Goal: Information Seeking & Learning: Understand process/instructions

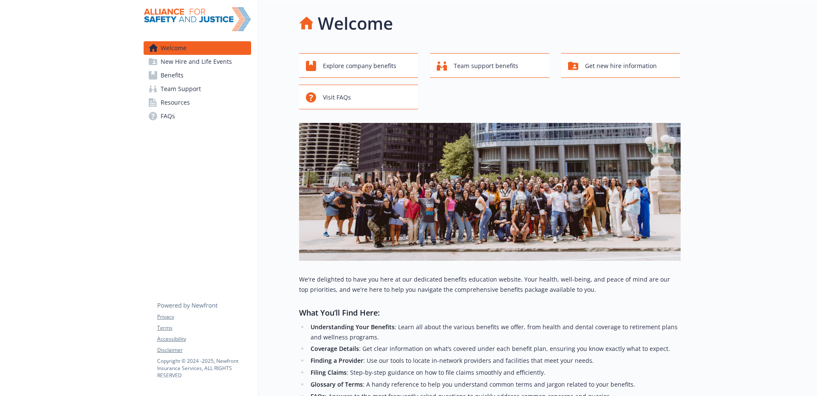
click at [173, 82] on span "Team Support" at bounding box center [181, 89] width 40 height 14
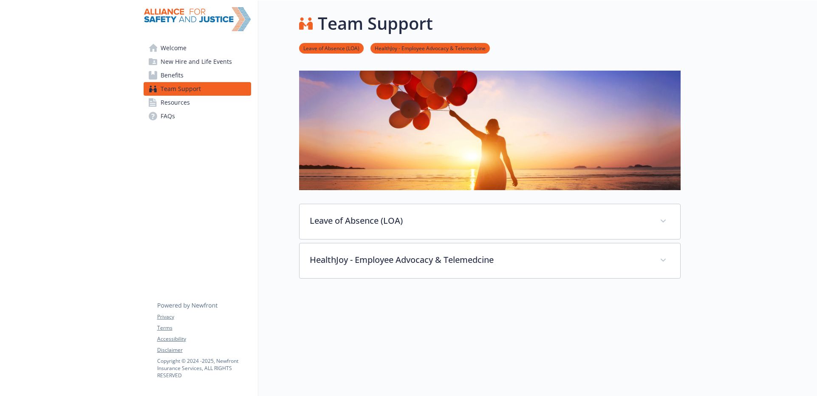
click at [173, 77] on span "Benefits" at bounding box center [172, 75] width 23 height 14
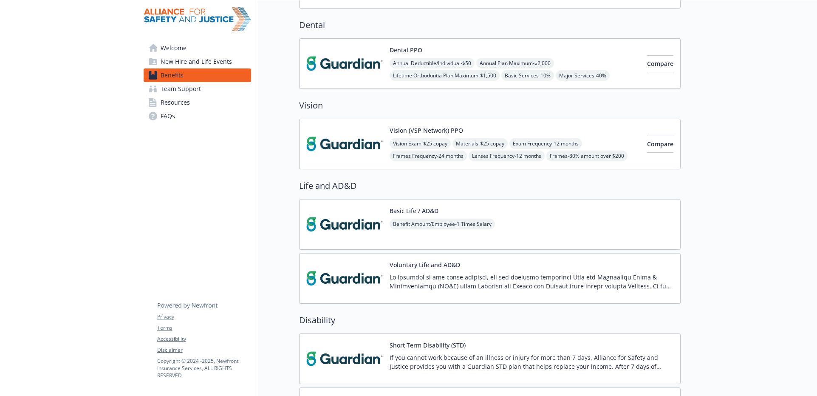
click at [351, 63] on img at bounding box center [344, 63] width 76 height 36
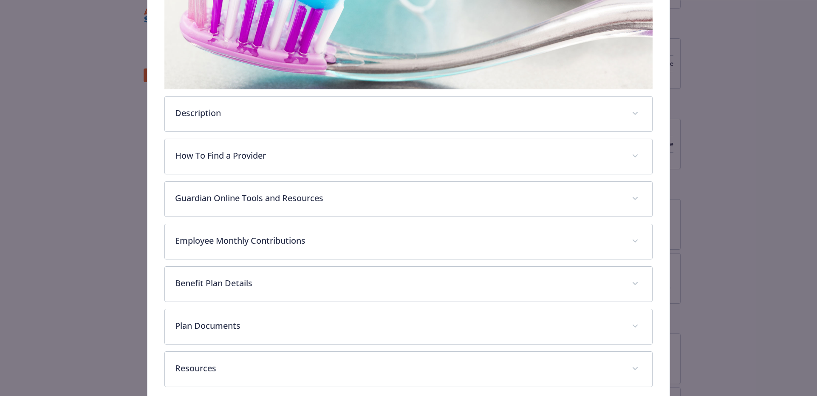
scroll to position [246, 0]
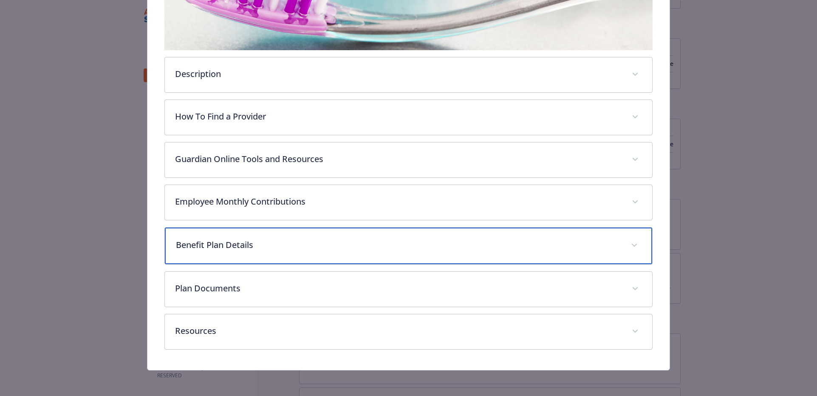
click at [235, 240] on p "Benefit Plan Details" at bounding box center [398, 244] width 445 height 13
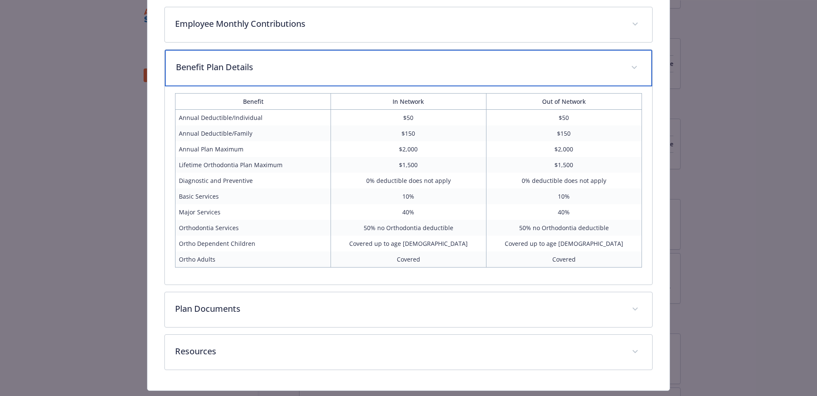
scroll to position [445, 0]
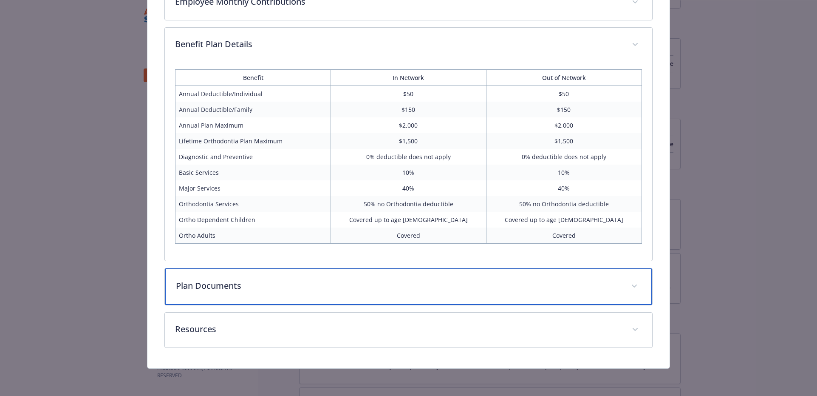
click at [223, 286] on p "Plan Documents" at bounding box center [398, 285] width 445 height 13
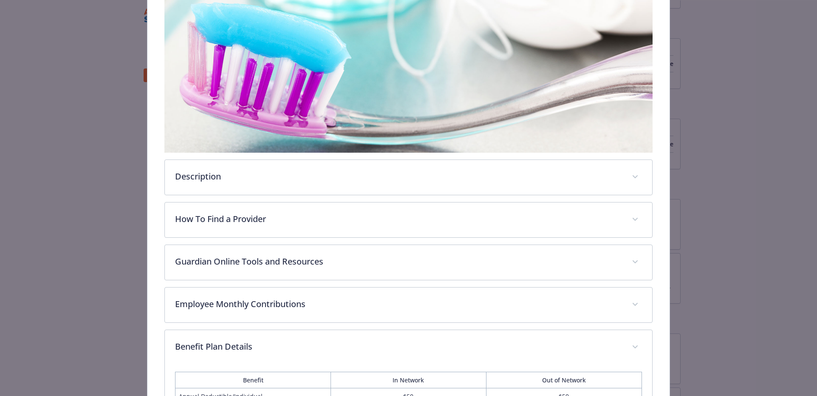
scroll to position [0, 0]
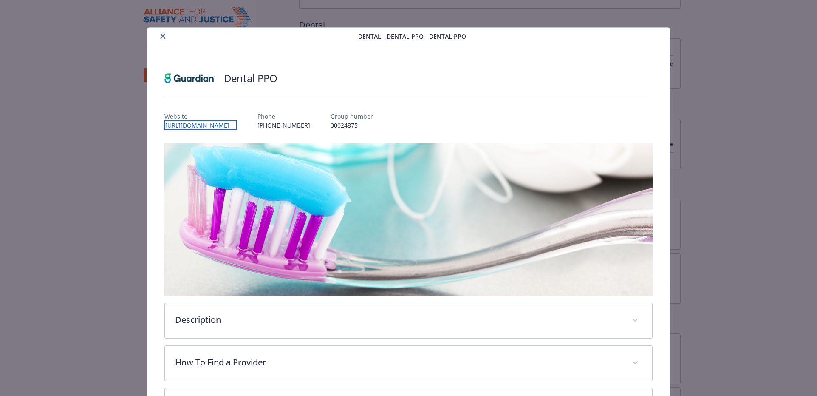
click at [204, 124] on link "[URL][DOMAIN_NAME]" at bounding box center [200, 125] width 73 height 10
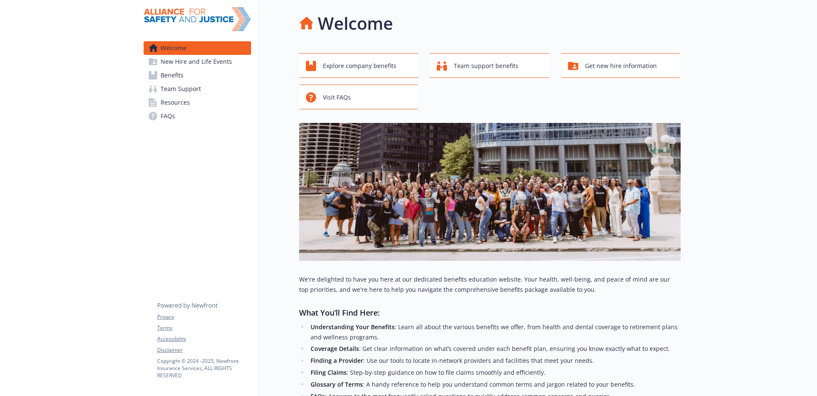
click at [165, 74] on span "Benefits" at bounding box center [172, 75] width 23 height 14
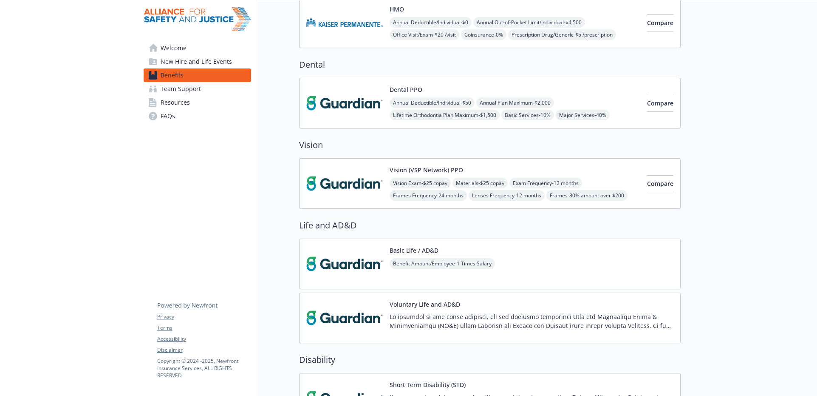
scroll to position [204, 0]
click at [337, 180] on img at bounding box center [344, 184] width 76 height 36
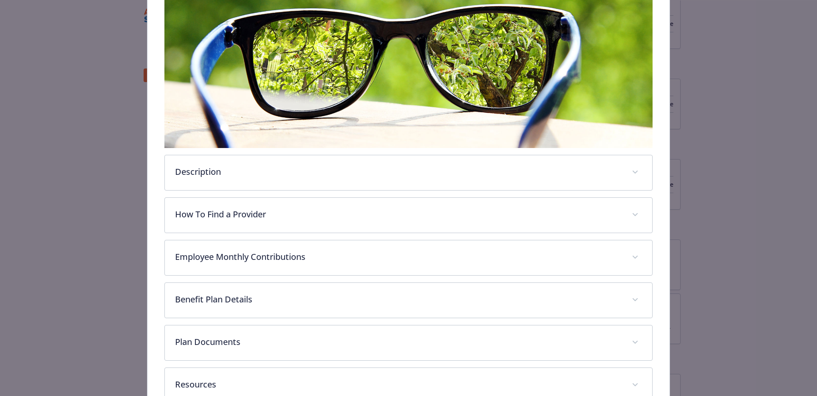
scroll to position [203, 0]
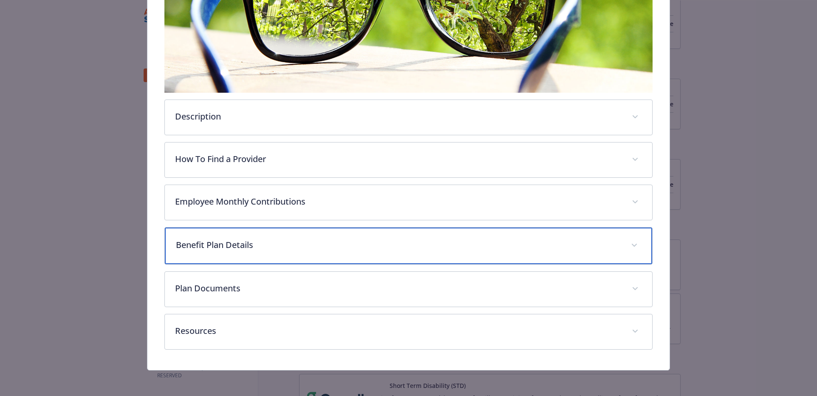
click at [252, 234] on div "Benefit Plan Details" at bounding box center [408, 245] width 487 height 37
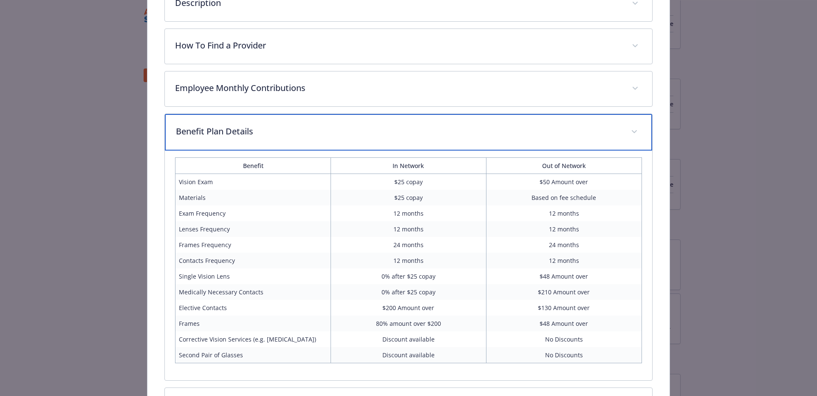
scroll to position [318, 0]
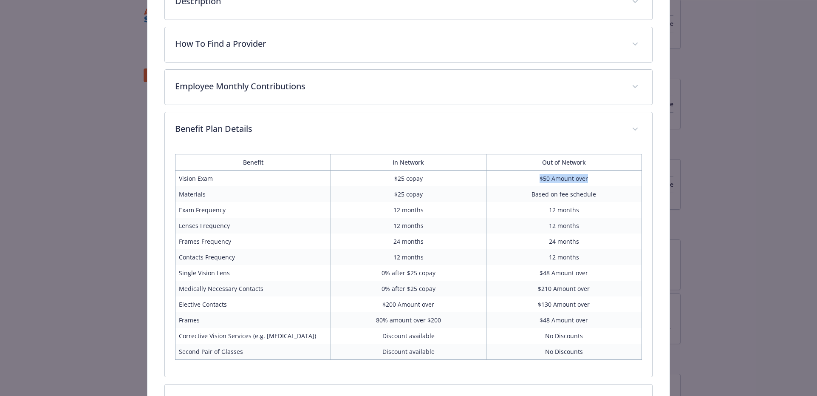
drag, startPoint x: 541, startPoint y: 181, endPoint x: 591, endPoint y: 179, distance: 49.7
click at [591, 179] on td "$50 Amount over" at bounding box center [564, 178] width 156 height 16
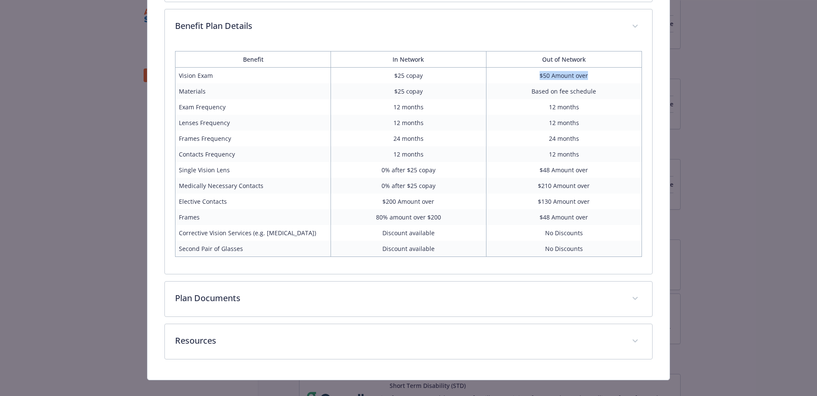
scroll to position [433, 0]
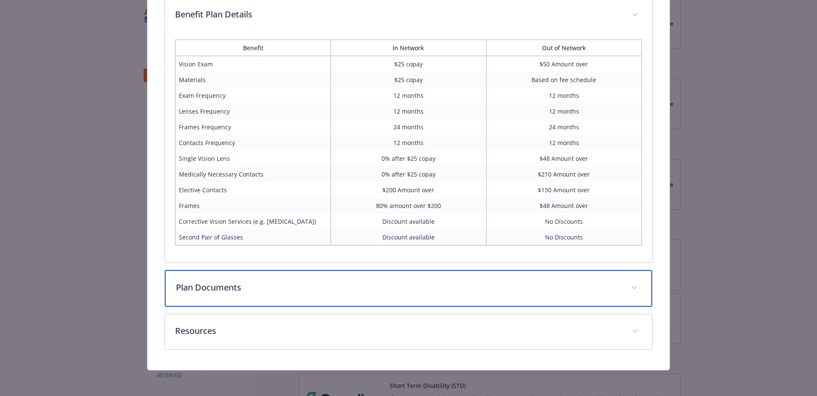
click at [290, 280] on div "Plan Documents" at bounding box center [408, 288] width 487 height 37
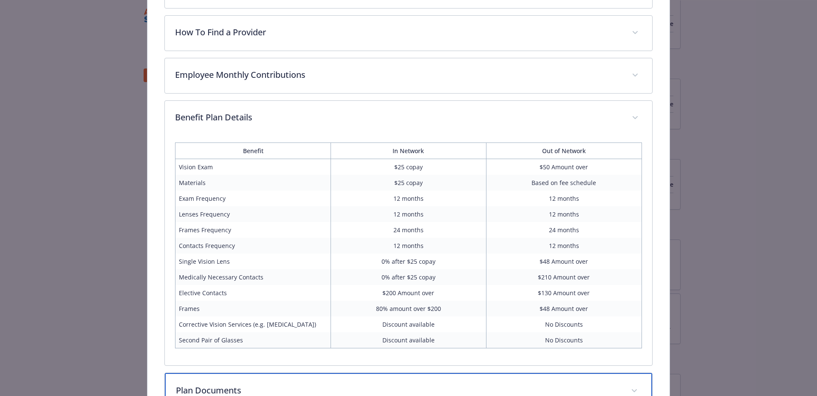
scroll to position [329, 0]
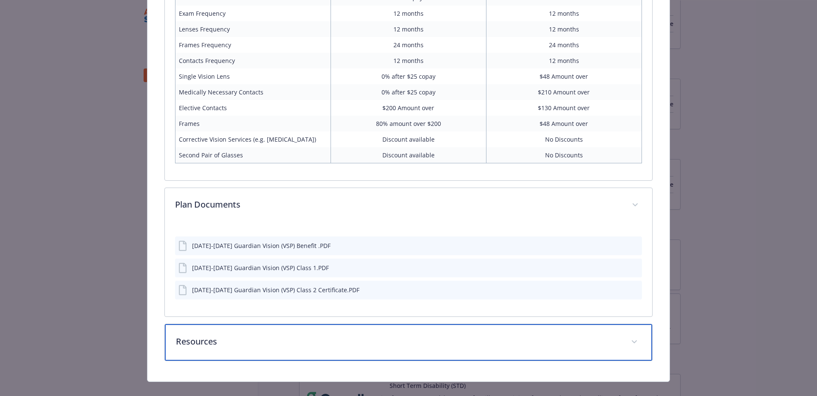
click at [249, 332] on div "Resources" at bounding box center [408, 342] width 487 height 37
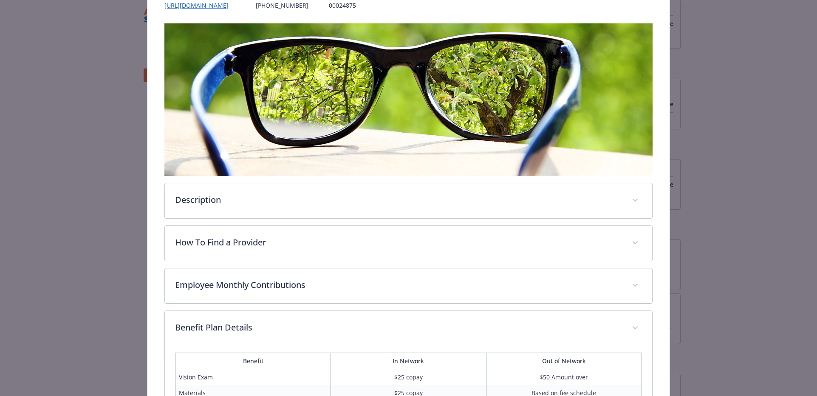
scroll to position [128, 0]
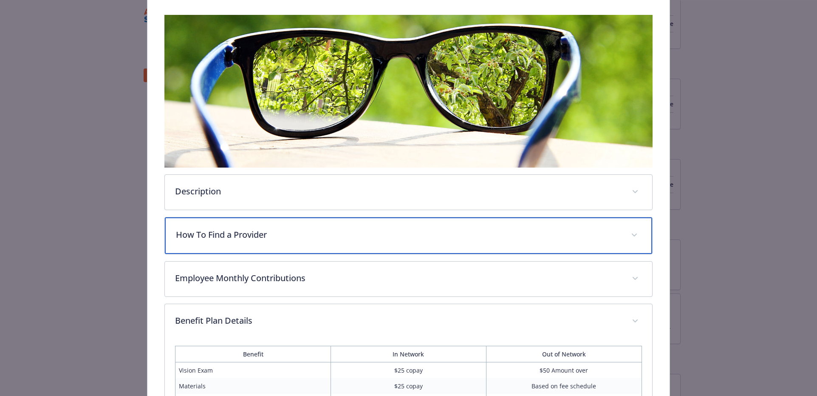
click at [233, 238] on p "How To Find a Provider" at bounding box center [398, 234] width 445 height 13
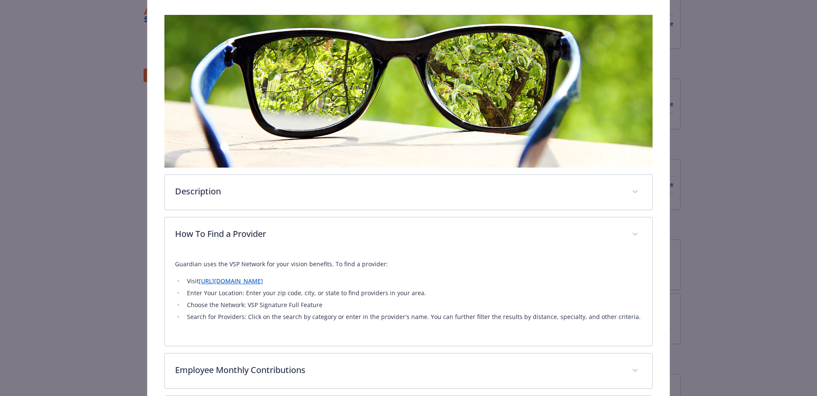
click at [246, 280] on link "https://www.vsp.com/eye-doctor" at bounding box center [231, 281] width 64 height 8
